Goal: Navigation & Orientation: Understand site structure

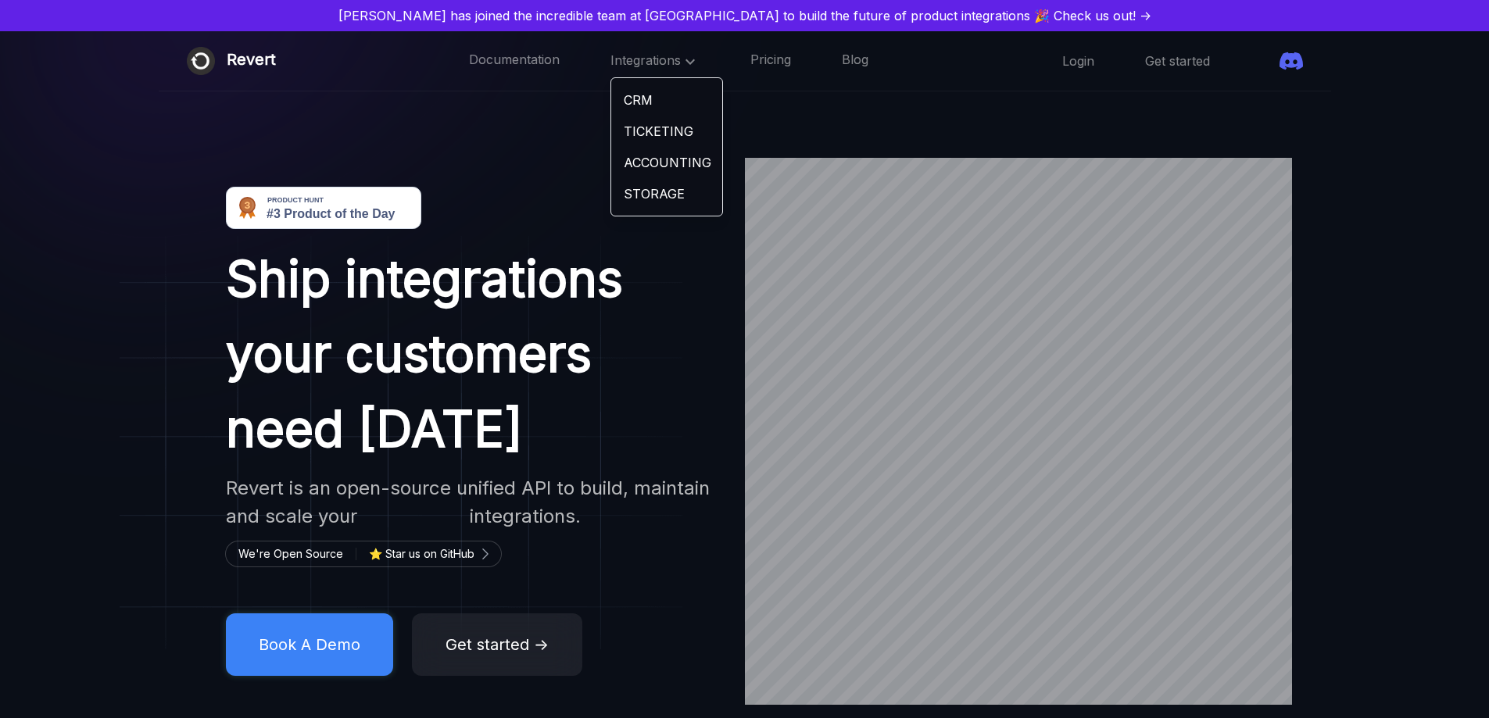
click at [629, 99] on link "CRM" at bounding box center [666, 99] width 111 height 31
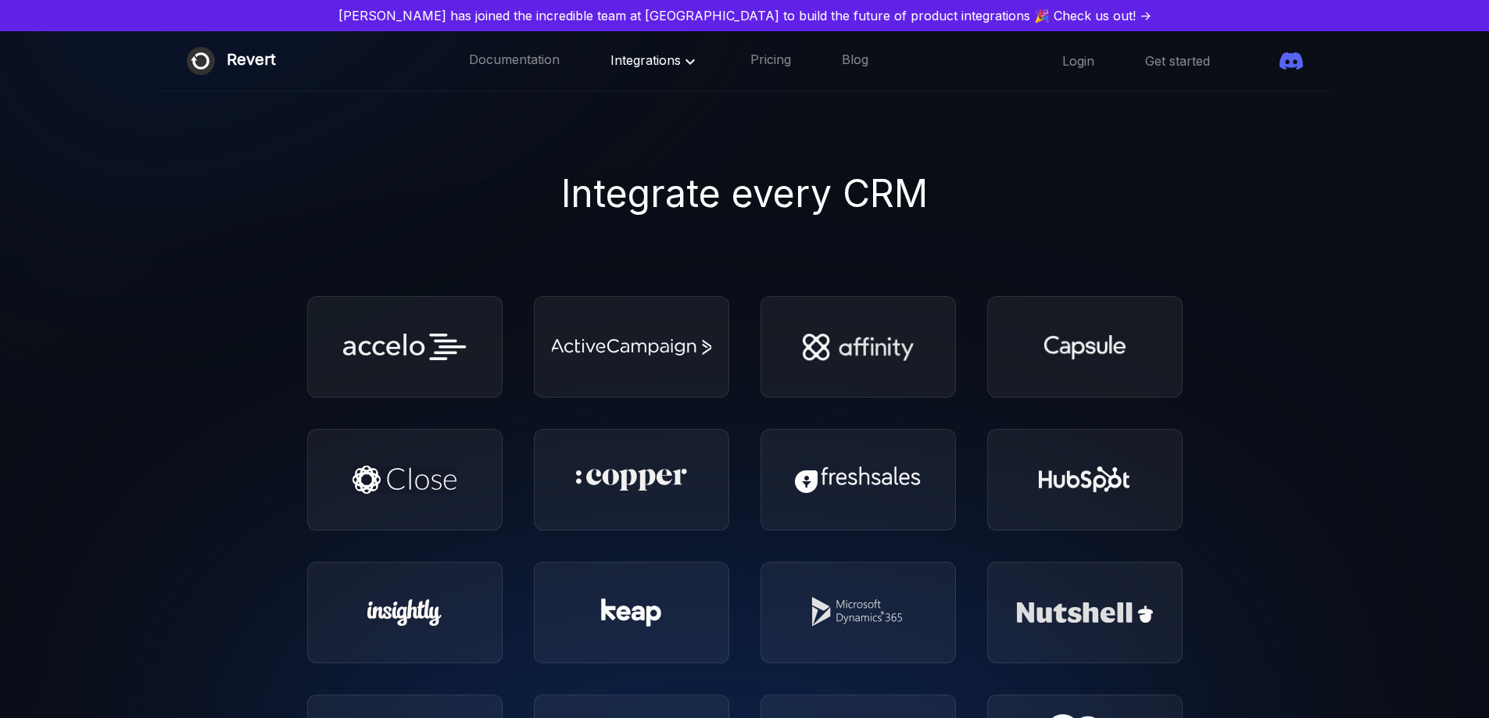
click at [648, 59] on span "Integrations" at bounding box center [655, 60] width 89 height 16
click at [622, 192] on link "STORAGE" at bounding box center [666, 193] width 111 height 31
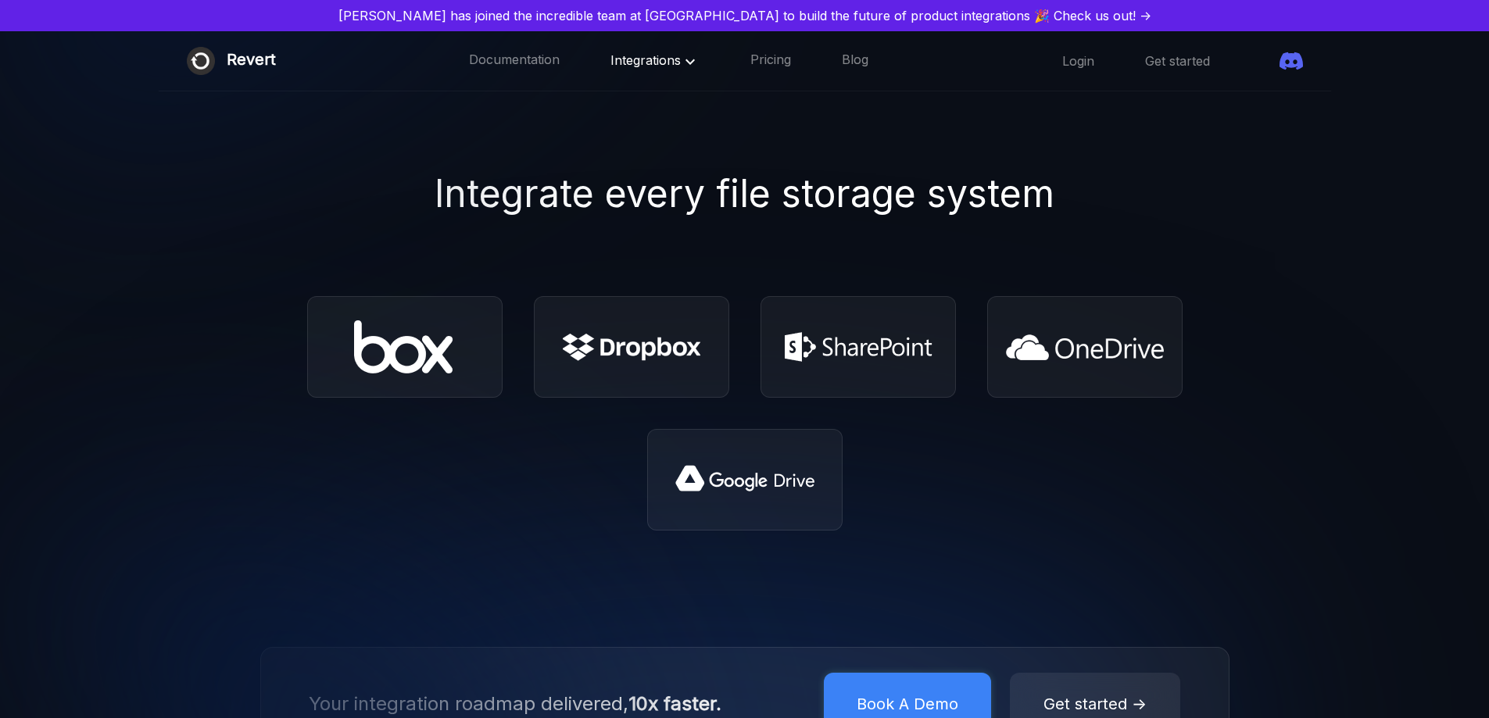
click at [681, 63] on icon at bounding box center [690, 61] width 19 height 19
click at [648, 129] on link "TICKETING" at bounding box center [666, 131] width 111 height 31
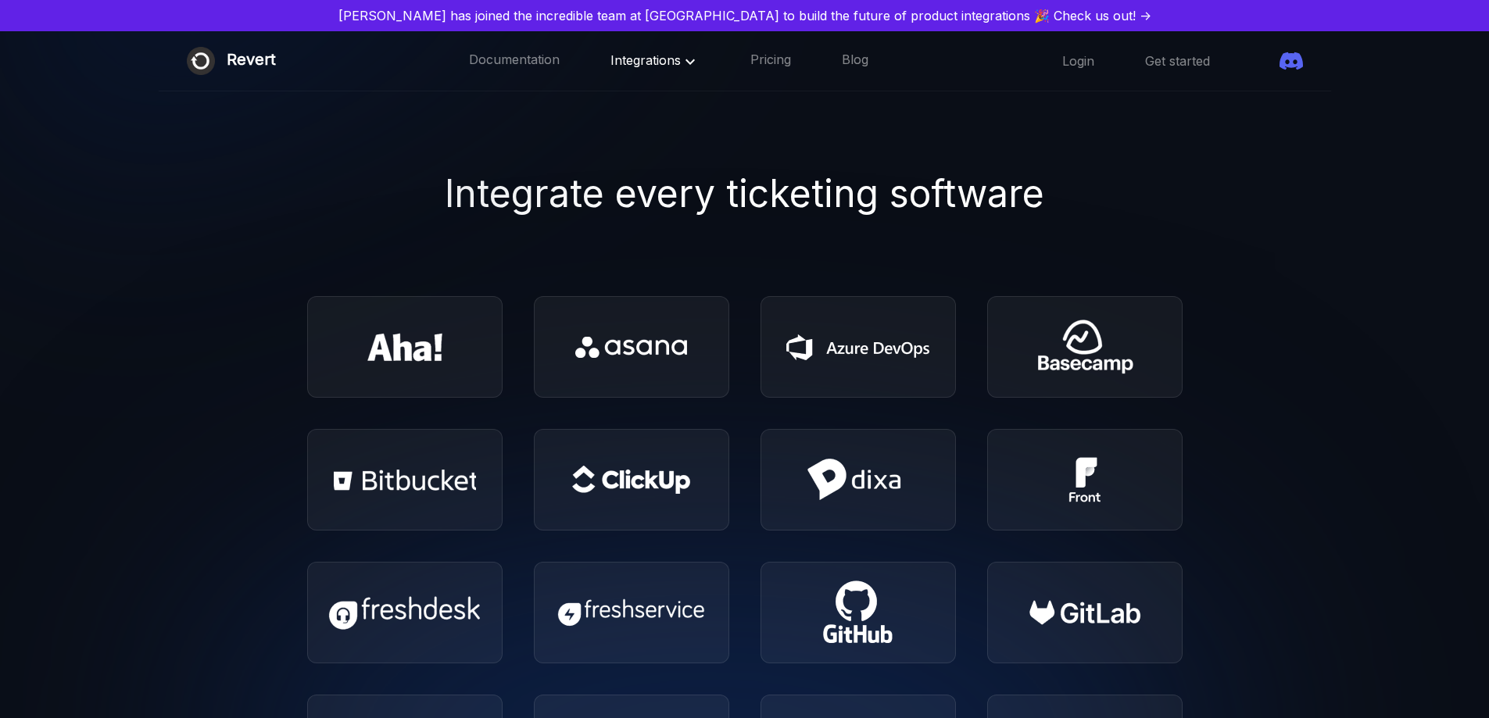
click at [672, 63] on div "Documentation Integrations Pricing Blog" at bounding box center [668, 61] width 399 height 20
click at [686, 62] on icon at bounding box center [690, 61] width 9 height 5
click at [657, 153] on link "ACCOUNTING" at bounding box center [666, 162] width 111 height 31
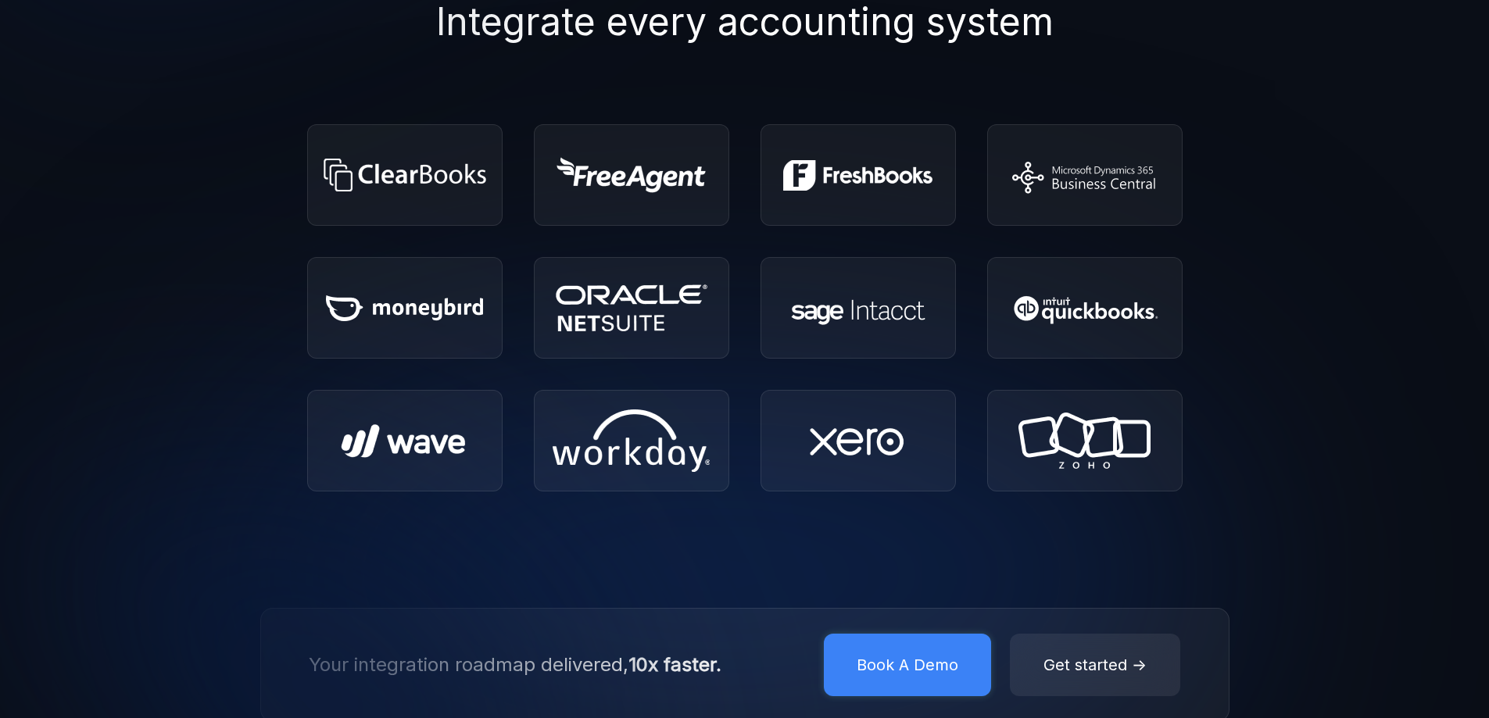
scroll to position [156, 0]
